Goal: Information Seeking & Learning: Learn about a topic

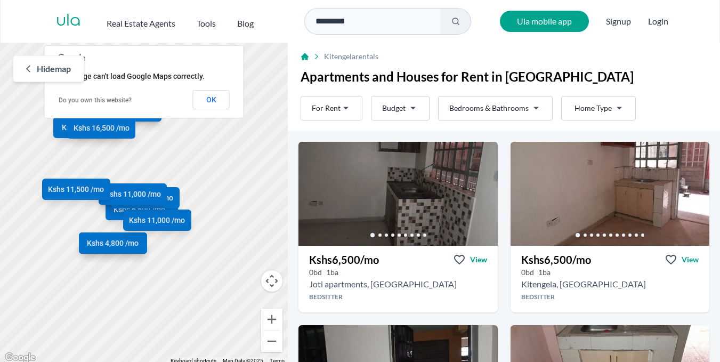
scroll to position [3, 0]
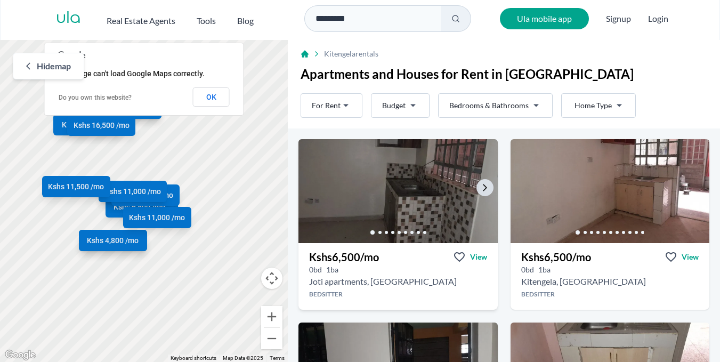
click at [379, 208] on img at bounding box center [398, 190] width 209 height 109
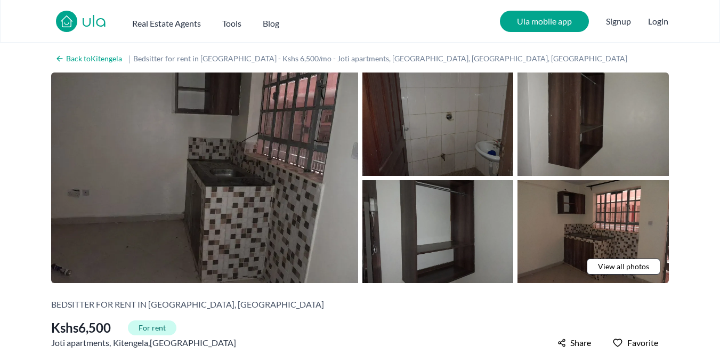
click at [443, 142] on img at bounding box center [437, 123] width 151 height 103
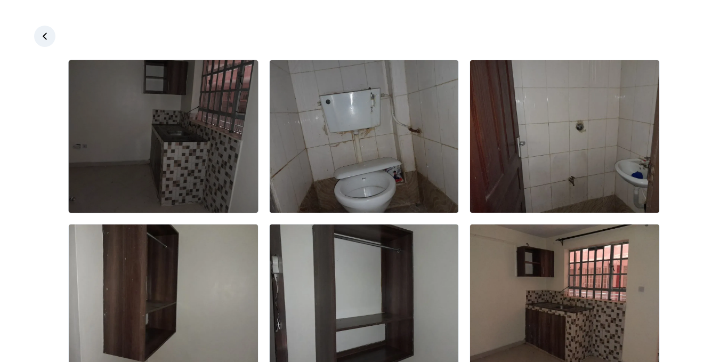
click at [245, 134] on img at bounding box center [163, 136] width 189 height 152
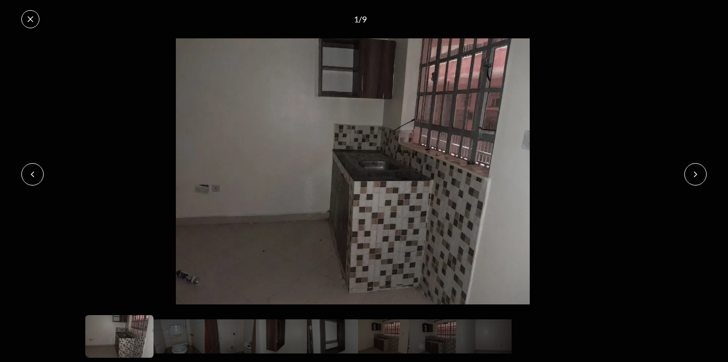
click at [28, 14] on button at bounding box center [30, 19] width 18 height 18
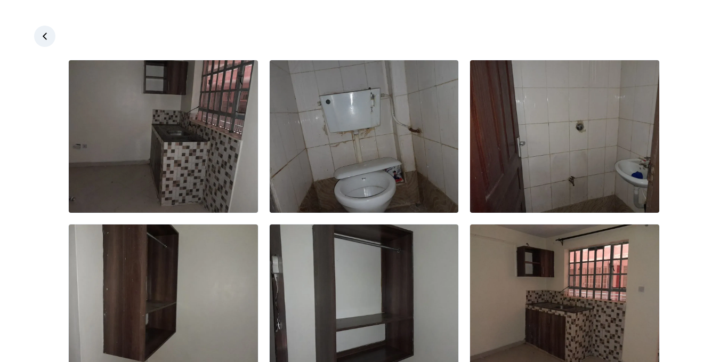
click at [48, 37] on icon at bounding box center [44, 36] width 11 height 11
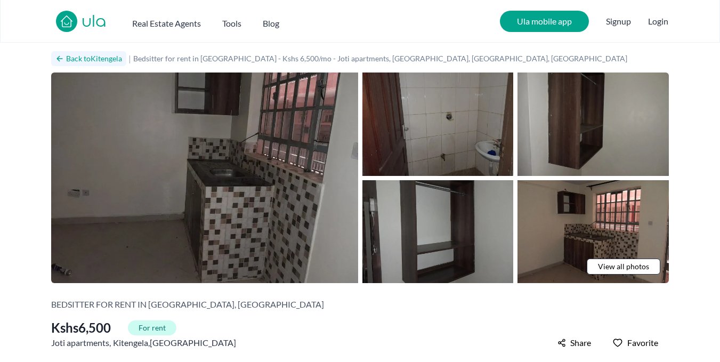
click at [61, 59] on icon at bounding box center [59, 58] width 5 height 5
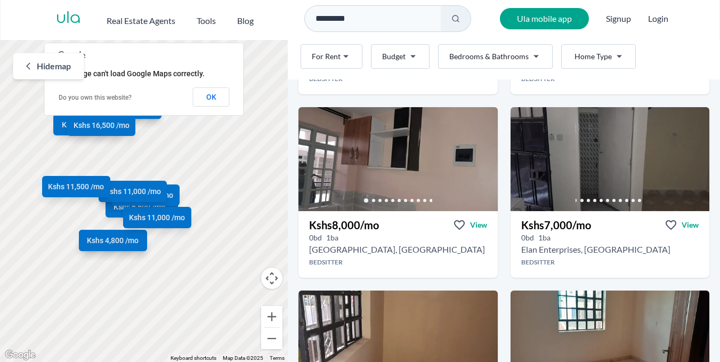
scroll to position [402, 0]
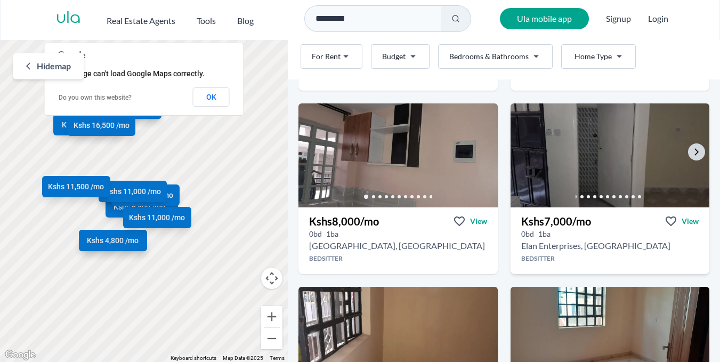
click at [636, 146] on img at bounding box center [609, 155] width 209 height 109
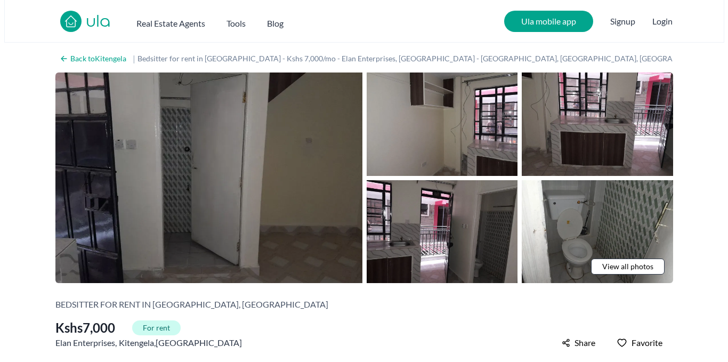
scroll to position [21, 0]
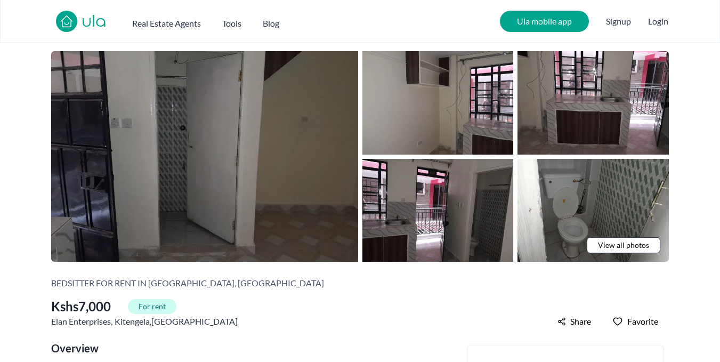
click at [636, 235] on img at bounding box center [593, 210] width 151 height 103
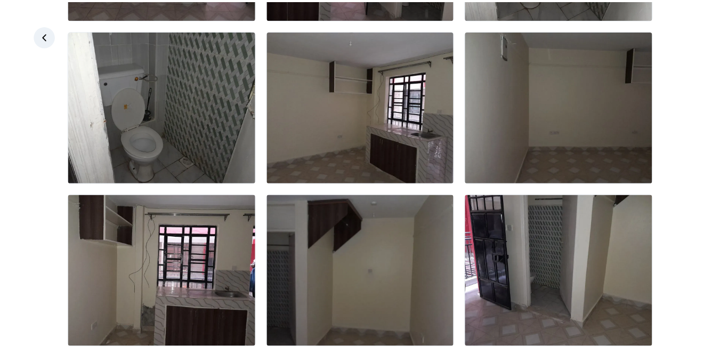
scroll to position [369, 0]
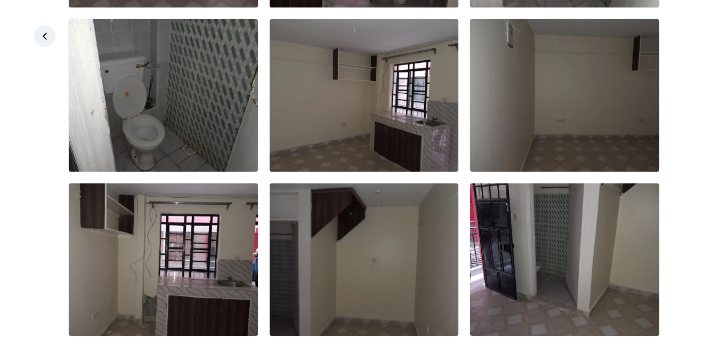
click at [51, 43] on link at bounding box center [44, 36] width 21 height 21
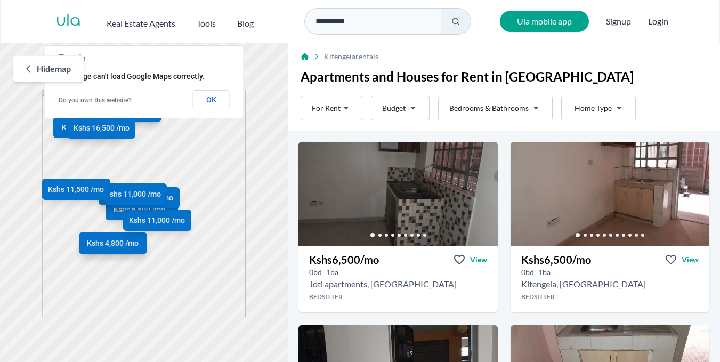
scroll to position [3, 0]
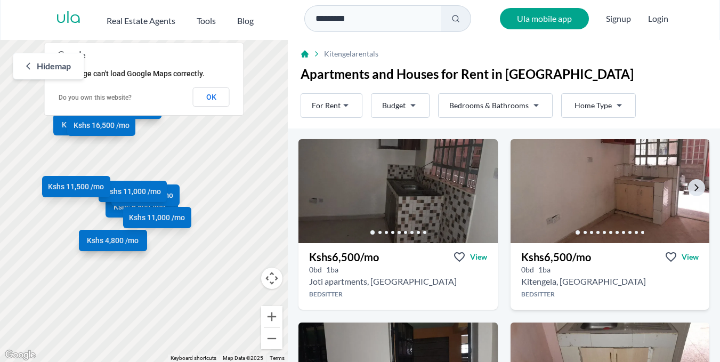
click at [584, 232] on icon at bounding box center [585, 232] width 3 height 3
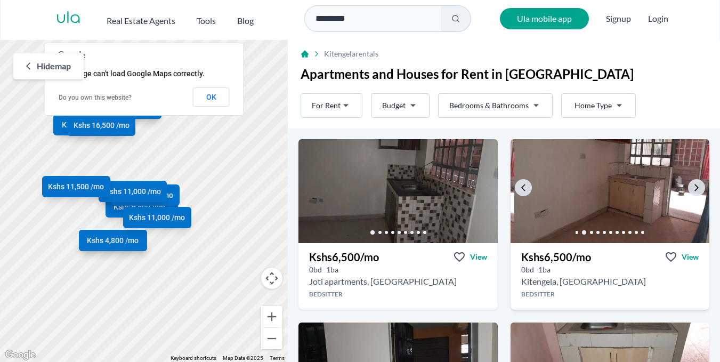
click at [588, 231] on icon at bounding box center [591, 232] width 6 height 6
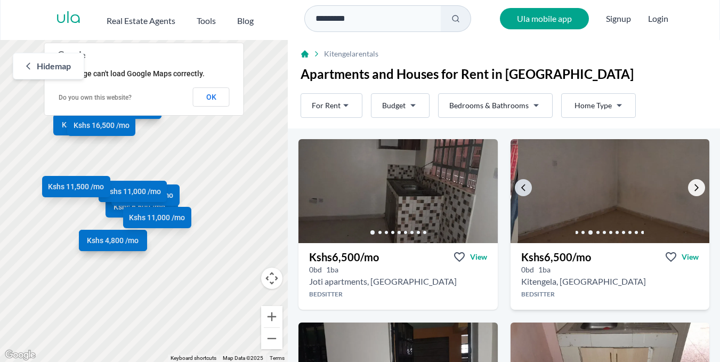
click at [692, 188] on icon "Go to the next property image" at bounding box center [696, 187] width 9 height 9
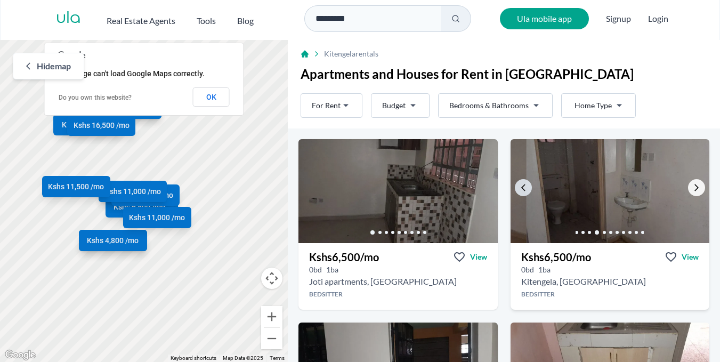
click at [692, 188] on icon "Go to the next property image" at bounding box center [696, 187] width 9 height 9
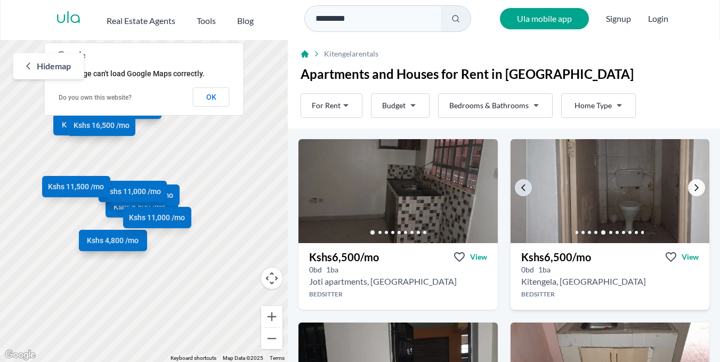
click at [692, 188] on icon "Go to the next property image" at bounding box center [696, 187] width 9 height 9
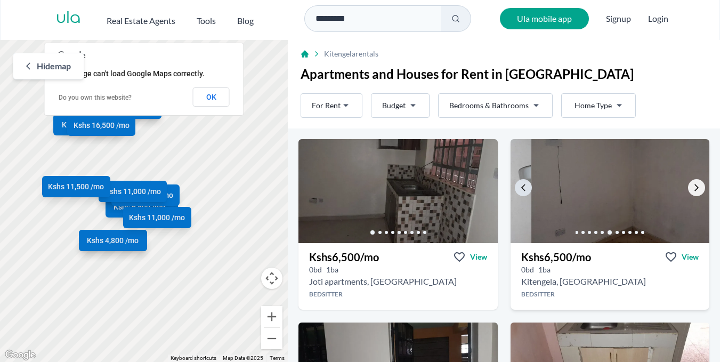
click at [692, 188] on icon "Go to the next property image" at bounding box center [696, 187] width 9 height 9
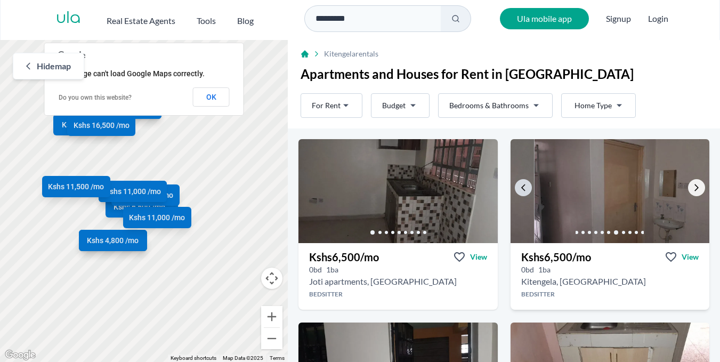
click at [692, 188] on icon "Go to the next property image" at bounding box center [696, 187] width 9 height 9
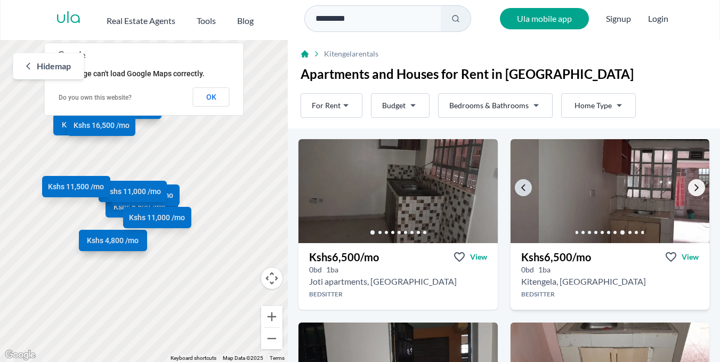
click at [692, 188] on icon "Go to the next property image" at bounding box center [696, 187] width 9 height 9
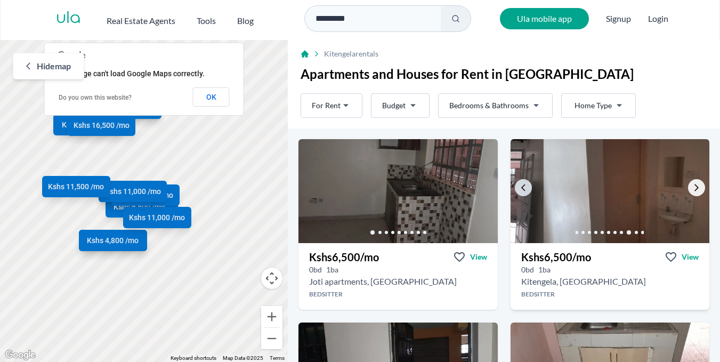
click at [692, 188] on icon "Go to the next property image" at bounding box center [696, 187] width 9 height 9
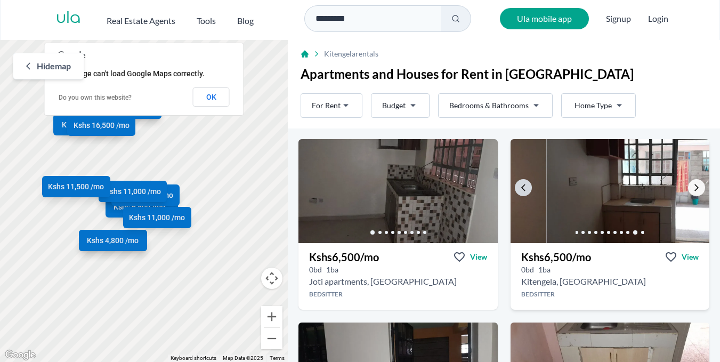
click at [692, 188] on icon "Go to the next property image" at bounding box center [696, 187] width 9 height 9
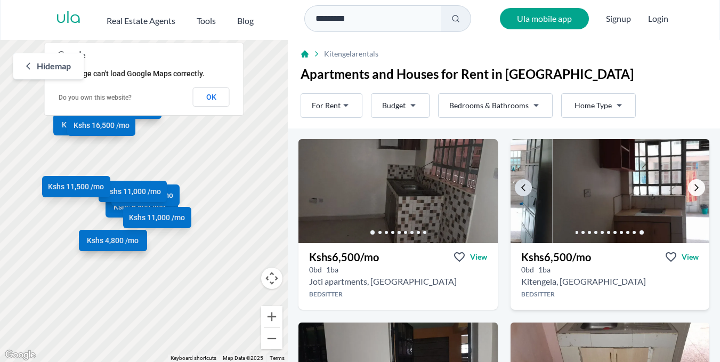
click at [692, 188] on icon "Go to the next property image" at bounding box center [696, 187] width 9 height 9
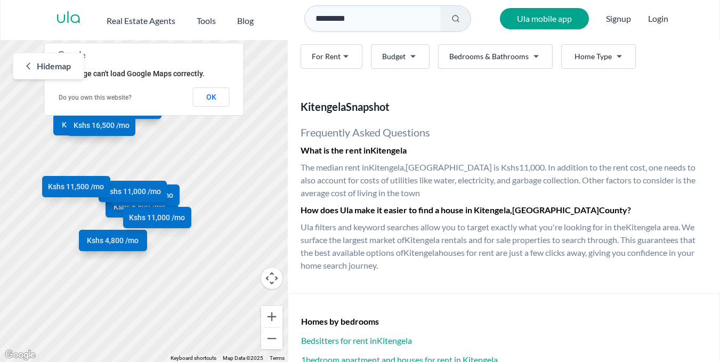
scroll to position [1665, 0]
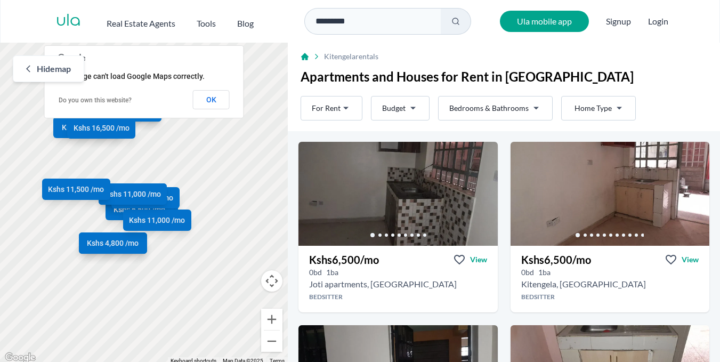
scroll to position [3, 0]
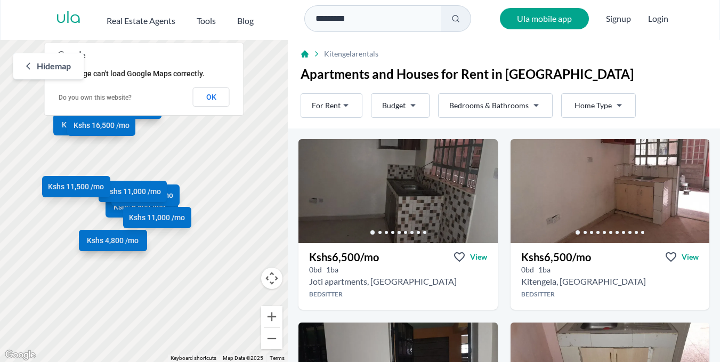
click at [611, 103] on html "Are you a real estate agent? Reach more buyers and renters. Sign up Ula Homes A…" at bounding box center [360, 179] width 720 height 365
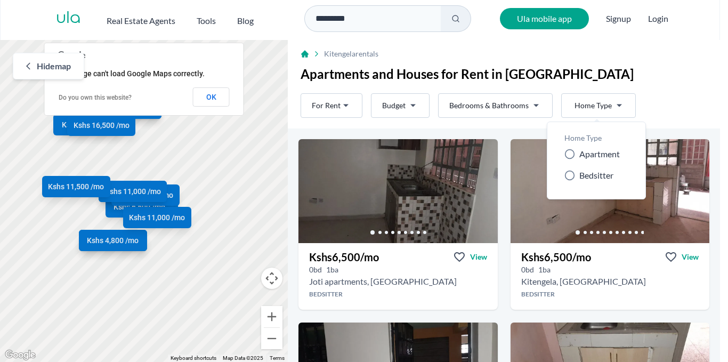
click at [610, 105] on html "Are you a real estate agent? Reach more buyers and renters. Sign up Ula Homes A…" at bounding box center [364, 179] width 728 height 365
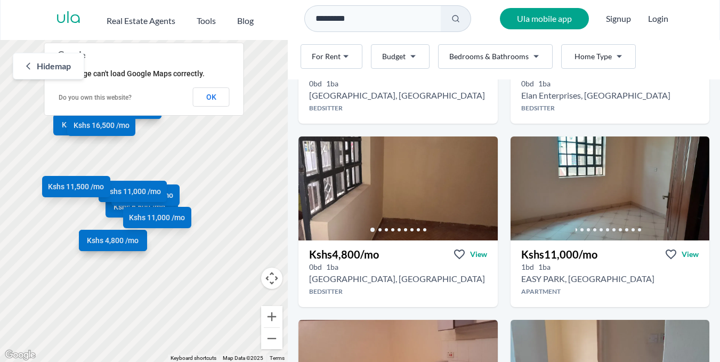
scroll to position [563, 0]
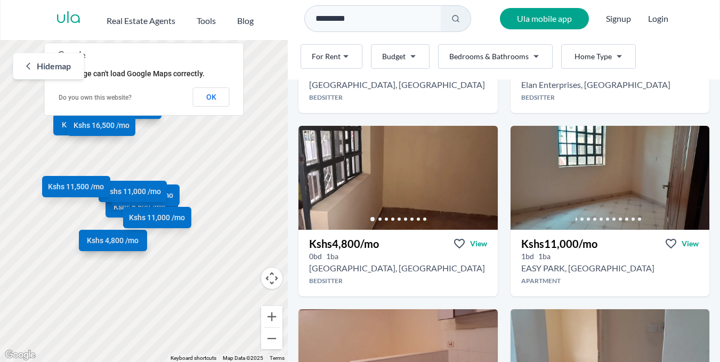
drag, startPoint x: 712, startPoint y: 175, endPoint x: 714, endPoint y: 182, distance: 7.2
click at [713, 184] on div "Kitengela rentals Apartments and Houses for Rent in Kitengela Rent For Rent Bud…" at bounding box center [504, 201] width 432 height 322
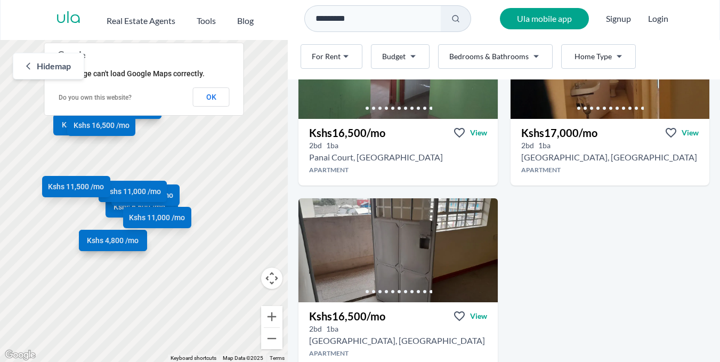
scroll to position [1277, 0]
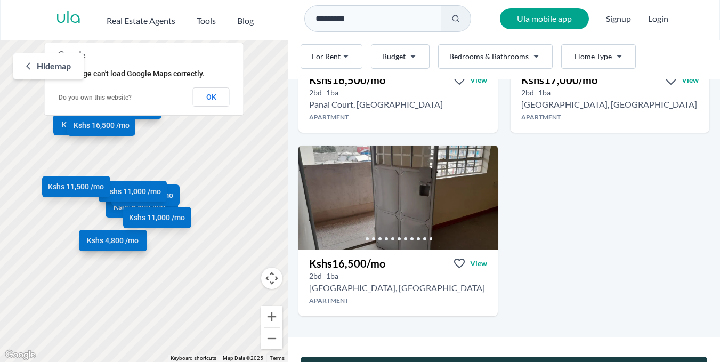
drag, startPoint x: 698, startPoint y: 283, endPoint x: 696, endPoint y: 292, distance: 8.7
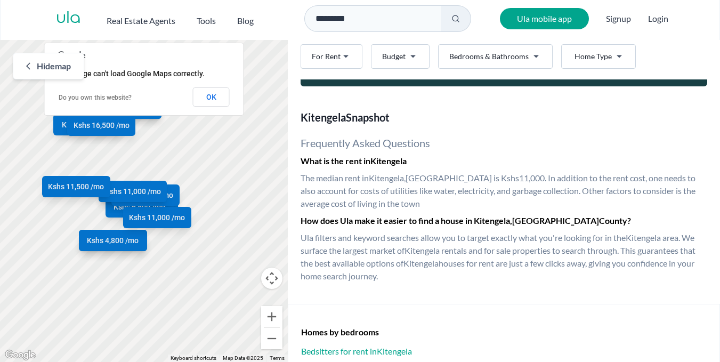
scroll to position [1613, 0]
